Goal: Use online tool/utility: Utilize a website feature to perform a specific function

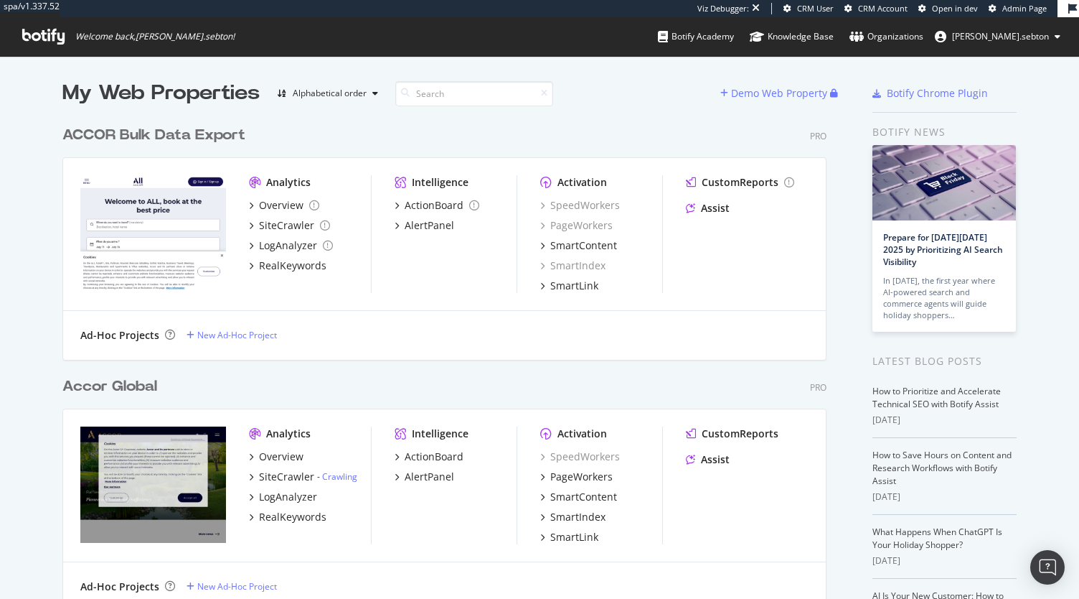
scroll to position [114, 0]
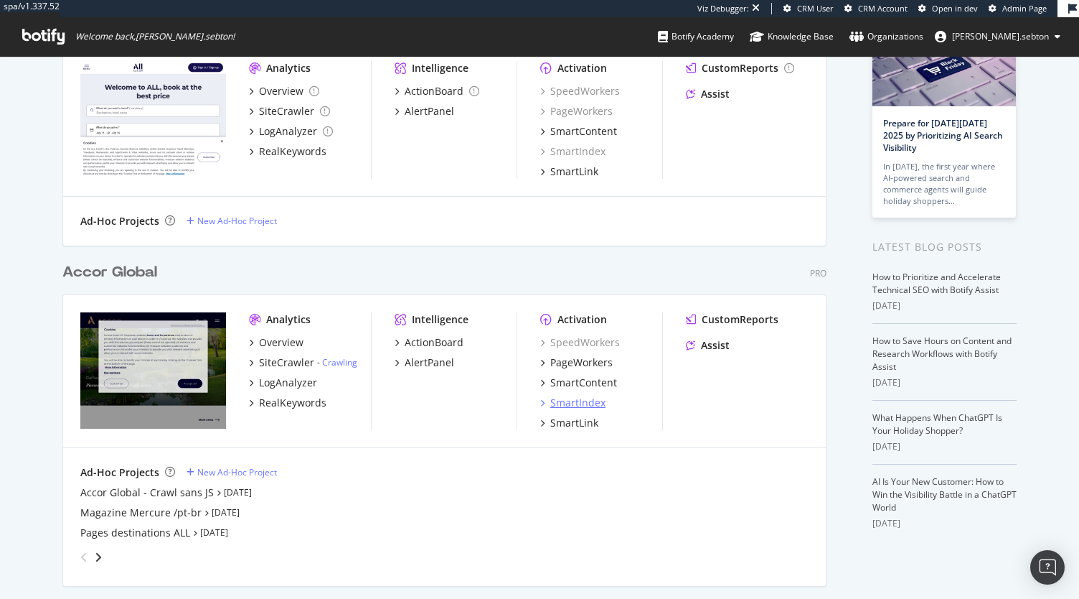
click at [576, 398] on div "SmartIndex" at bounding box center [577, 402] width 55 height 14
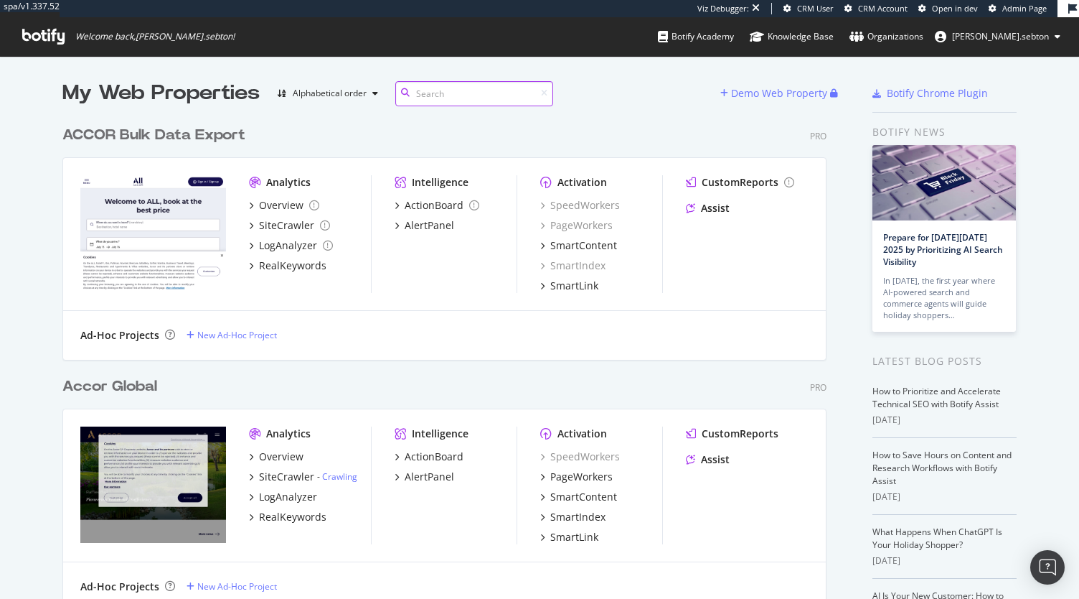
scroll to position [3129, 764]
click at [588, 477] on div "PageWorkers" at bounding box center [581, 476] width 62 height 14
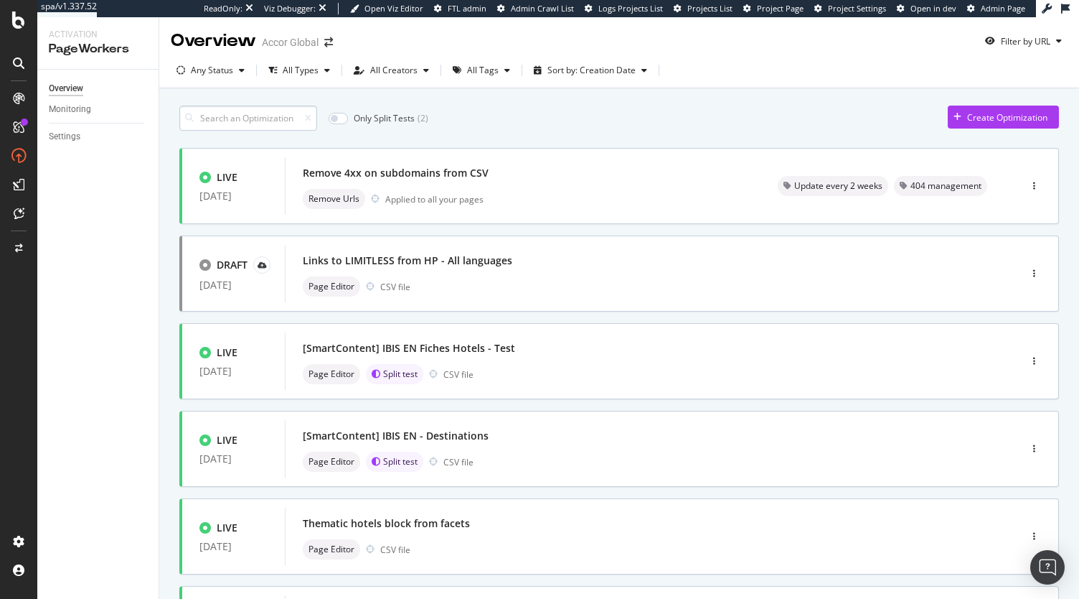
click at [240, 122] on input at bounding box center [248, 117] width 138 height 25
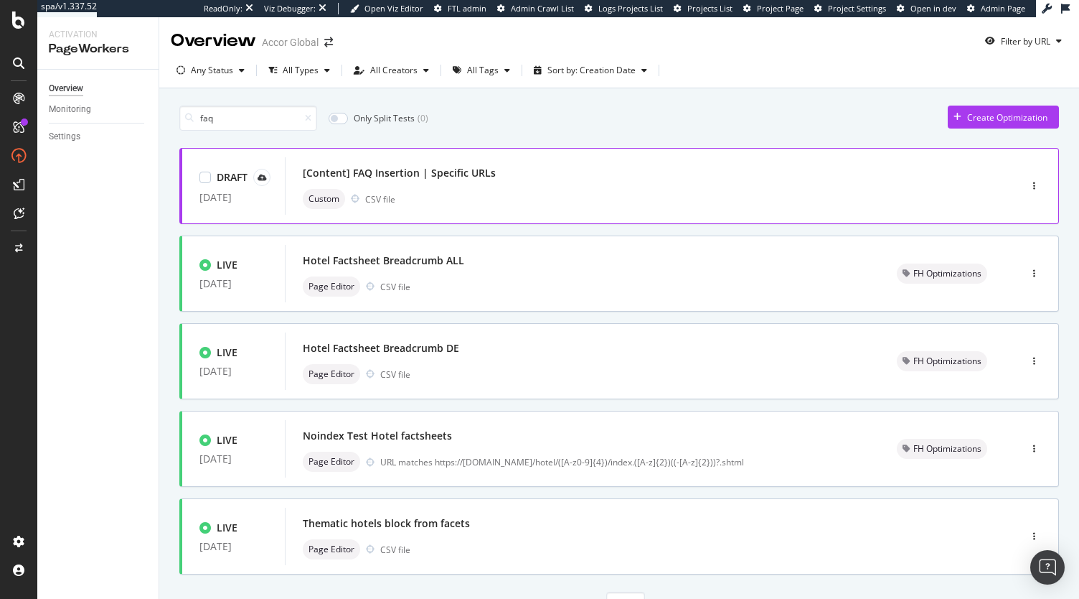
click at [466, 177] on div "[Content] FAQ Insertion | Specific URLs" at bounding box center [399, 173] width 193 height 14
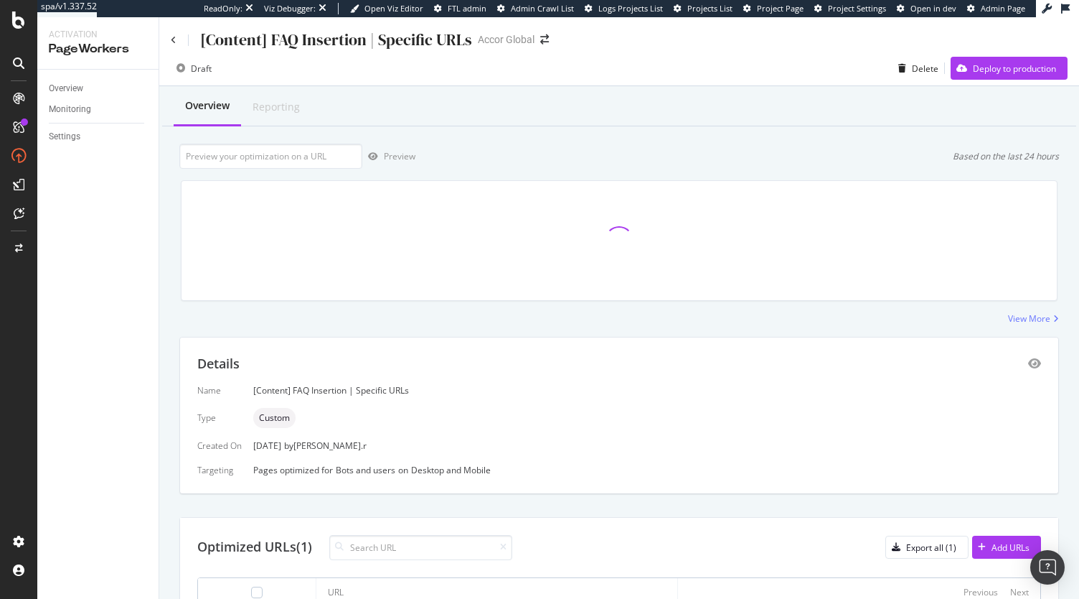
scroll to position [100, 0]
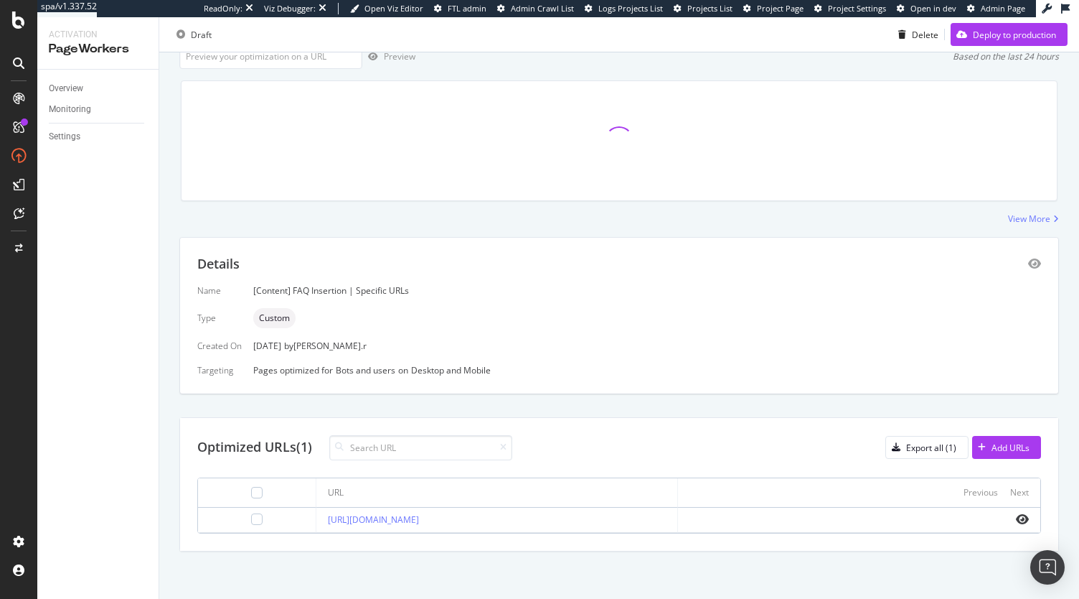
drag, startPoint x: 491, startPoint y: 524, endPoint x: 286, endPoint y: 527, distance: 204.6
click at [316, 527] on td "https://all.accor.com/hotel/1399/index.fr.shtml" at bounding box center [497, 519] width 362 height 25
copy link "https://all.accor.com/hotel/1399/index.fr.shtml"
click at [316, 70] on div "Executions 1 Unique URLs Optimized 1 Success Rate 100 %" at bounding box center [619, 141] width 894 height 144
click at [316, 64] on input "url" at bounding box center [270, 56] width 183 height 25
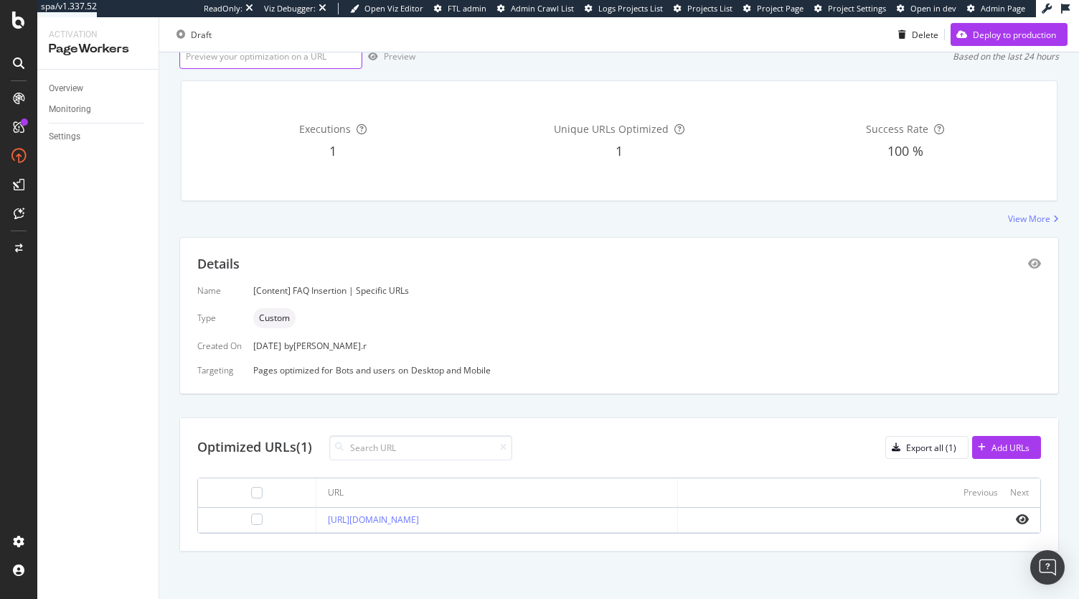
paste input "https://all.accor.com/hotel/1399/index.fr.shtml"
type input "https://all.accor.com/hotel/1399/index.fr.shtml"
click at [395, 57] on div "Preview" at bounding box center [400, 56] width 32 height 12
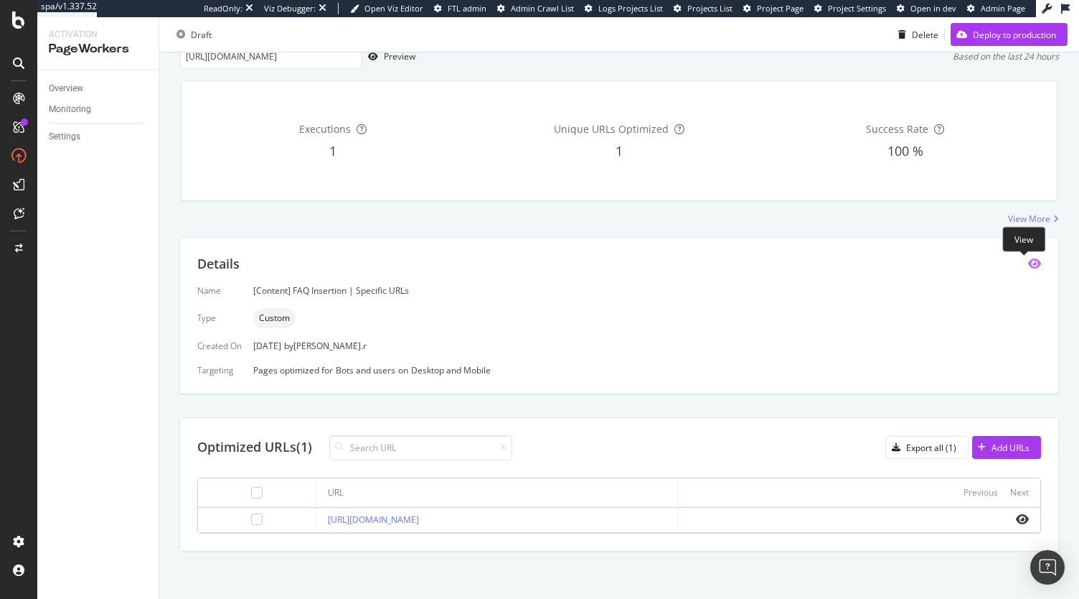
click at [1028, 262] on icon "eye" at bounding box center [1034, 263] width 13 height 11
